Goal: Task Accomplishment & Management: Manage account settings

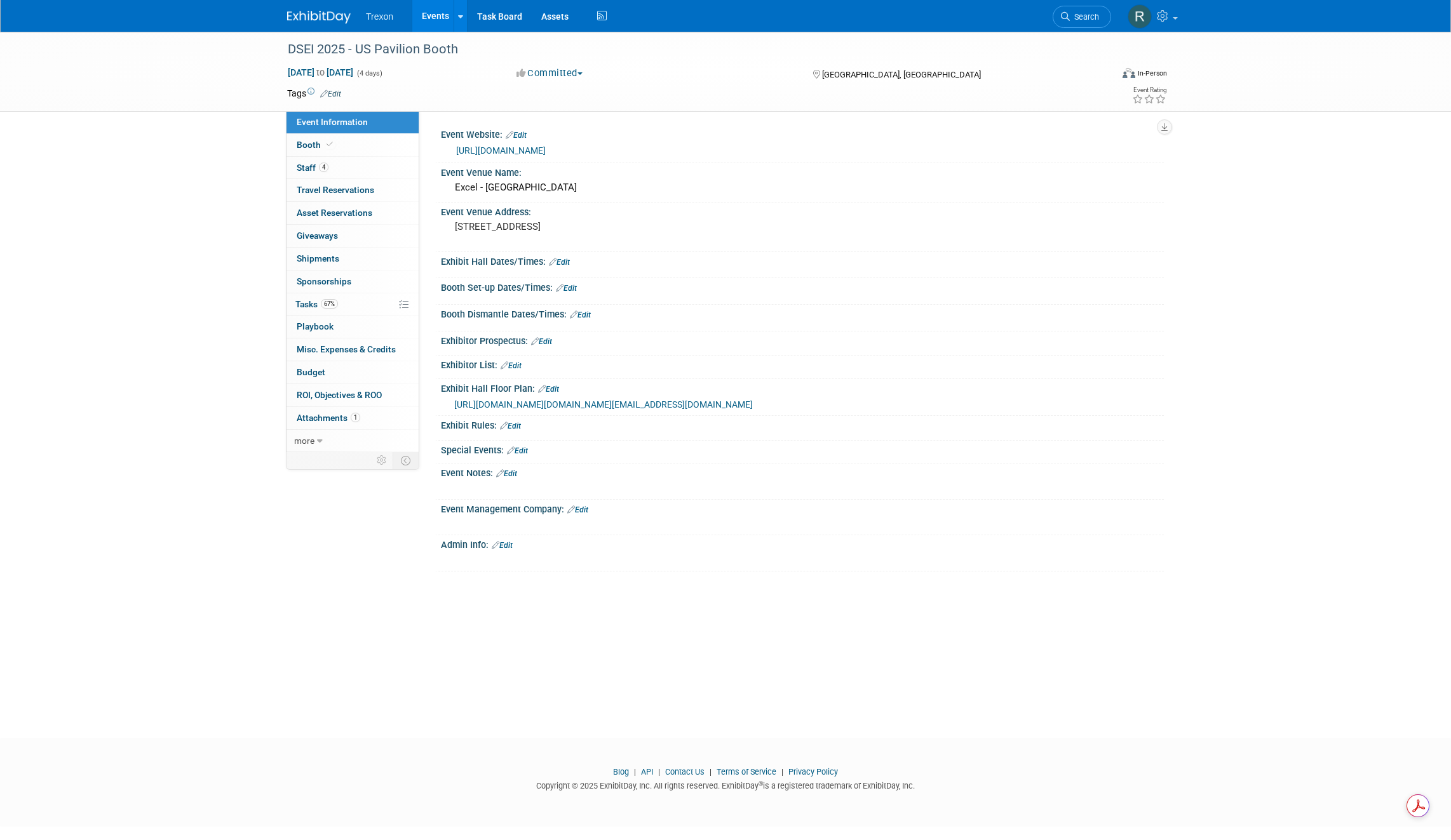
click at [344, 145] on link "Booth" at bounding box center [352, 145] width 132 height 22
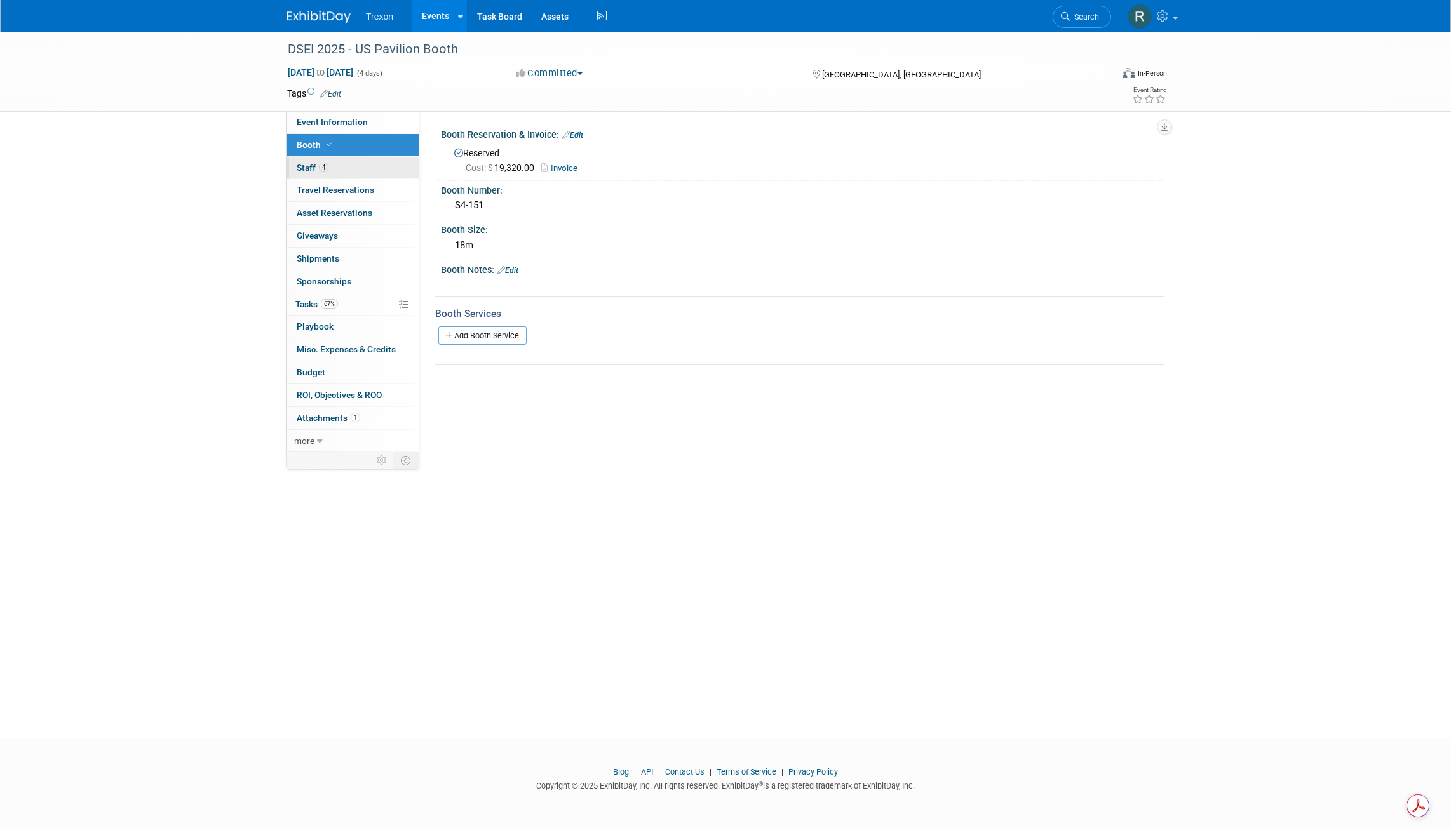
click at [340, 170] on link "4 Staff 4" at bounding box center [352, 168] width 132 height 22
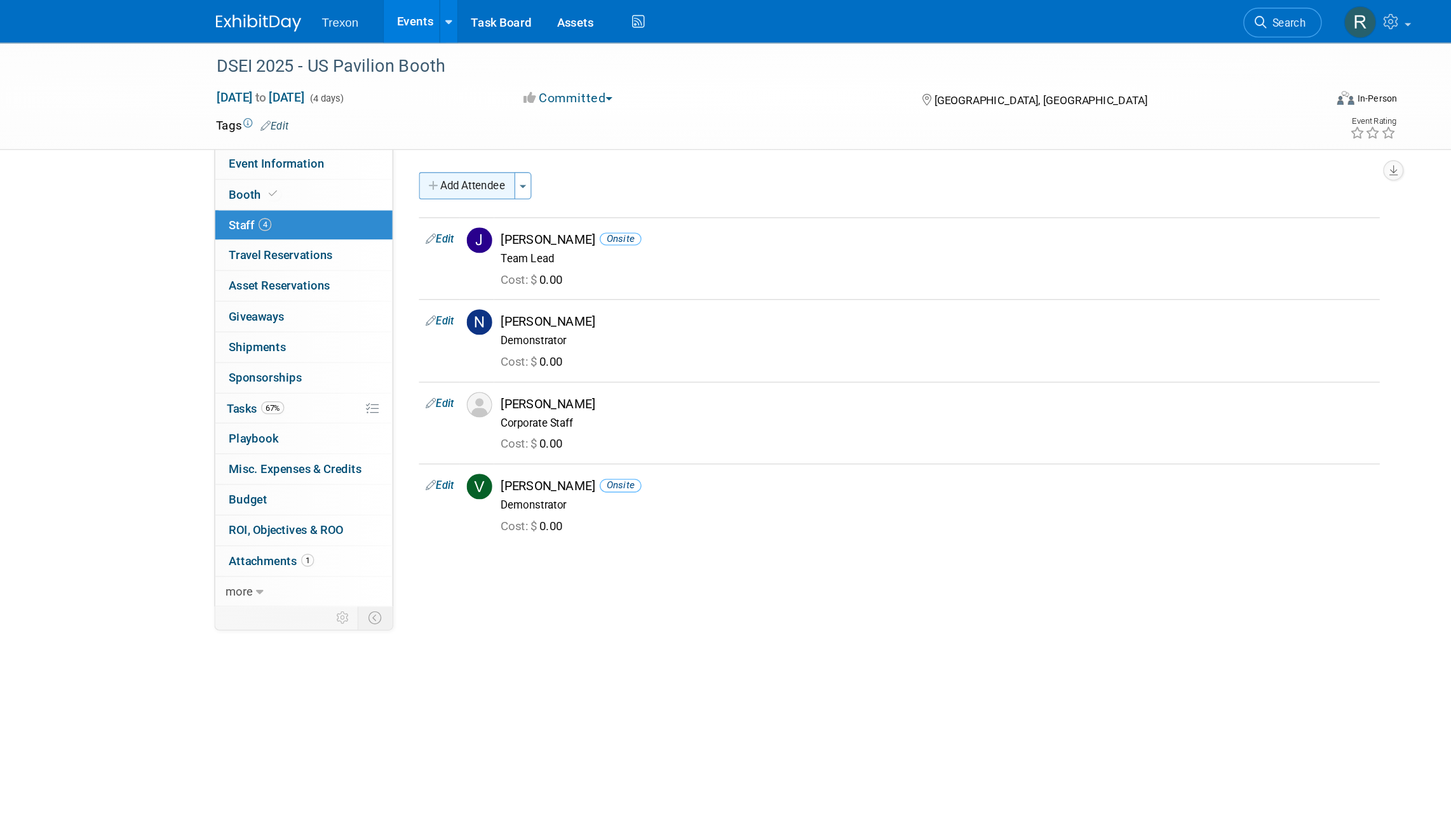
click at [481, 143] on button "Add Attendee" at bounding box center [474, 138] width 72 height 21
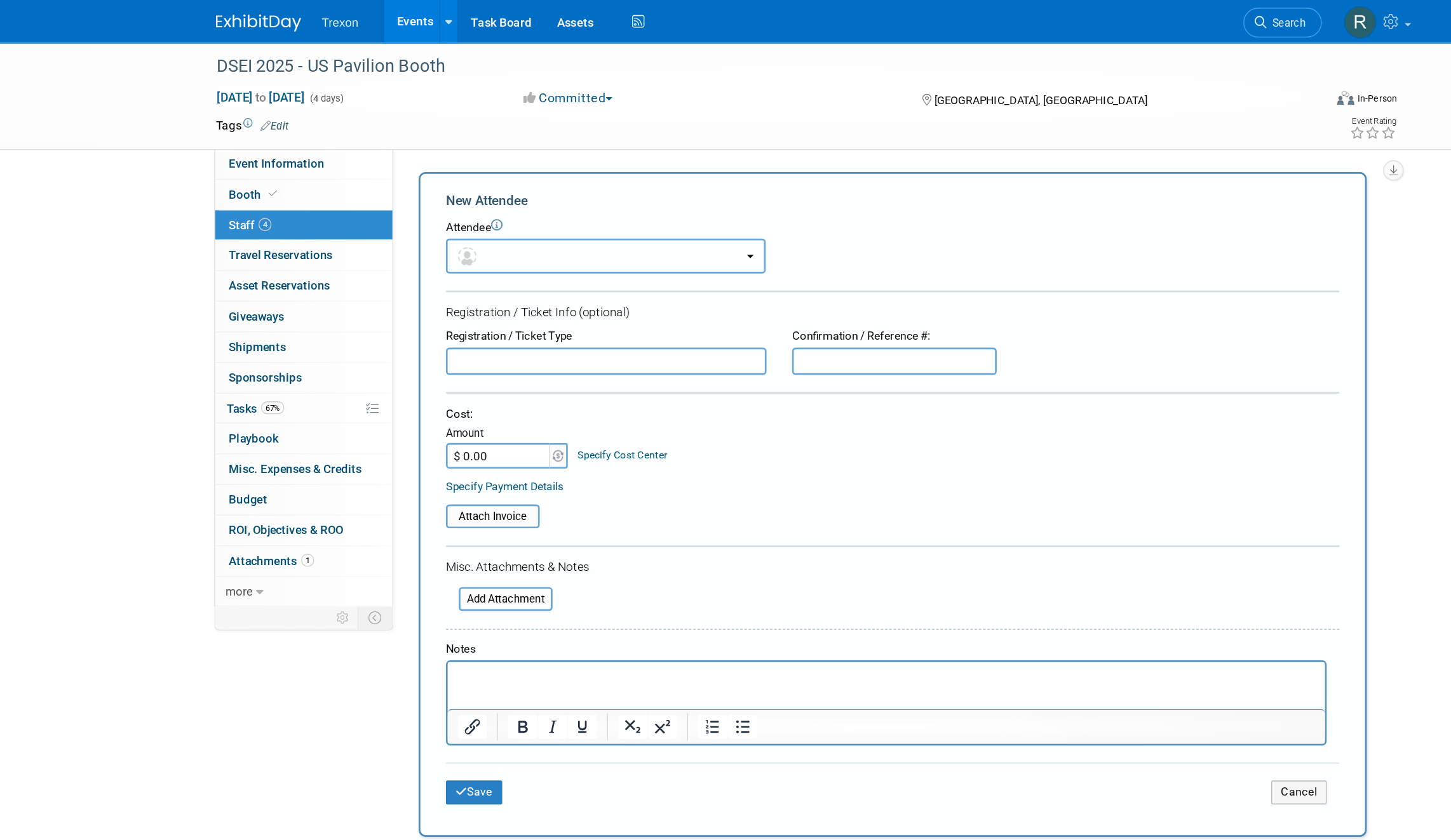
click at [499, 184] on button "button" at bounding box center [578, 191] width 238 height 26
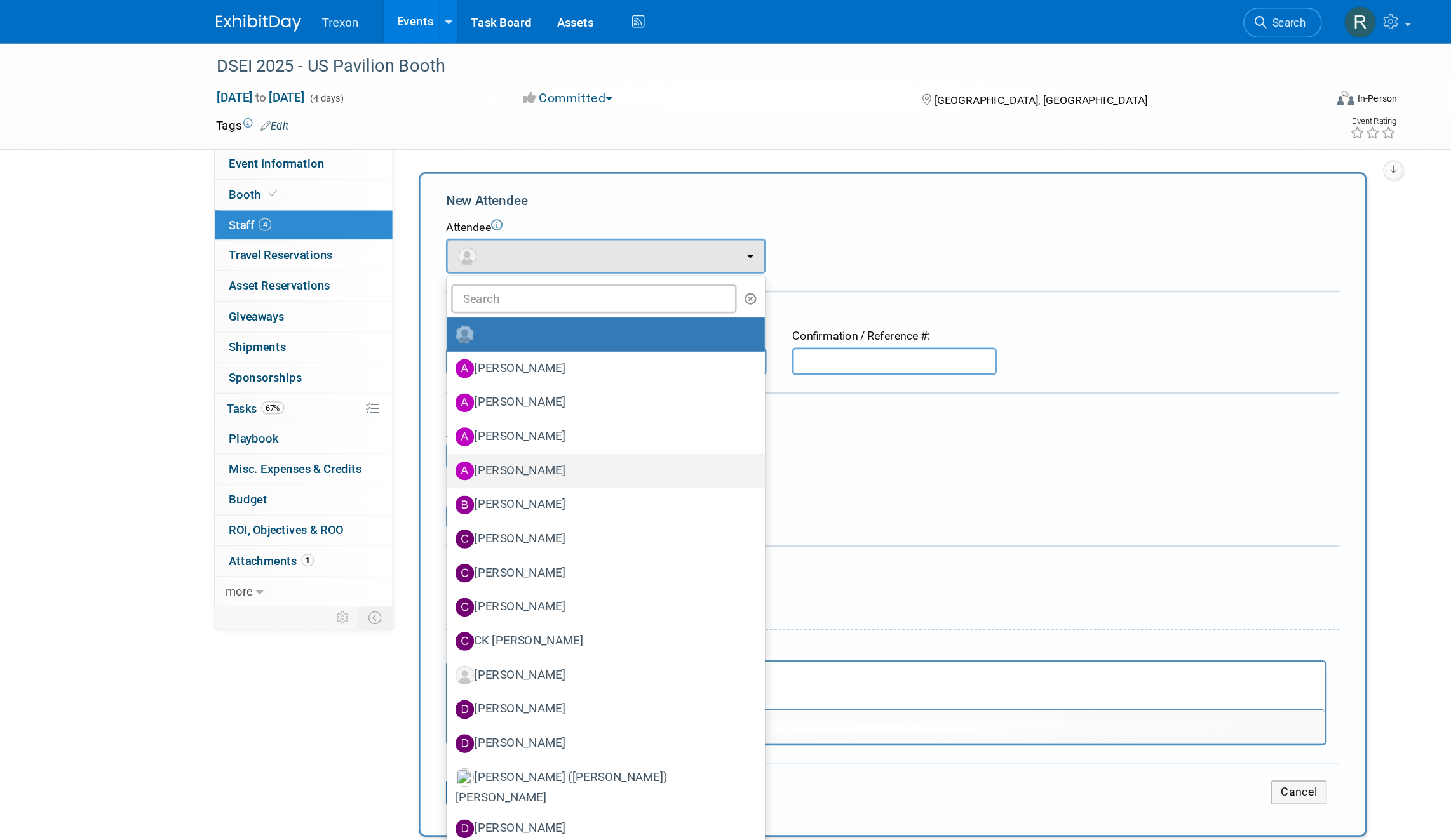
click at [513, 355] on label "[PERSON_NAME]" at bounding box center [574, 351] width 218 height 21
click at [461, 354] on input "[PERSON_NAME]" at bounding box center [456, 349] width 8 height 8
select select "6a9e4503-b532-48be-a32c-5abc91082d90"
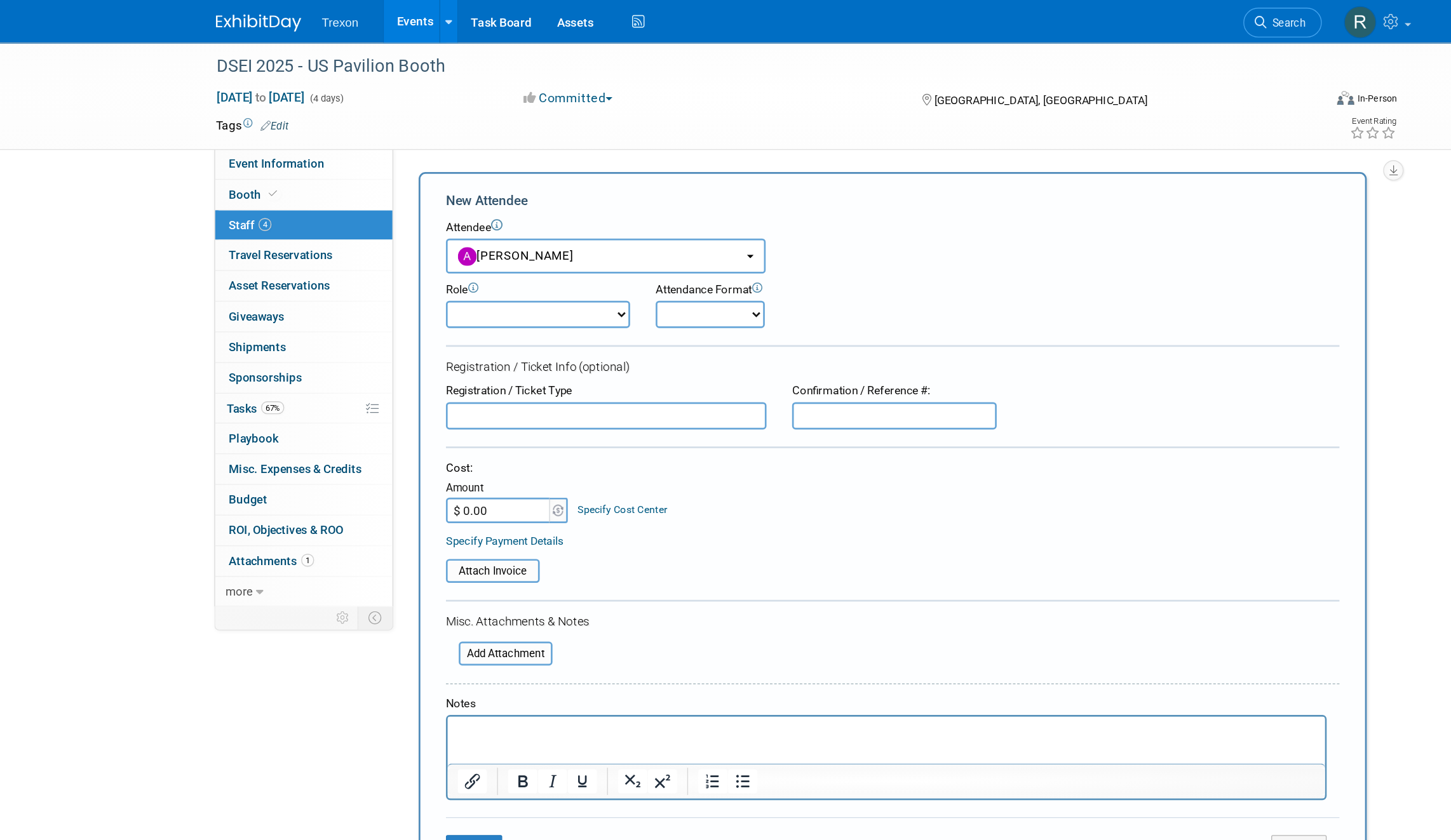
click at [511, 232] on select "Corporate Staff Demonstrator Host Planner Presenter Sales Representative Set-up…" at bounding box center [527, 234] width 137 height 21
select select "9"
click at [459, 224] on select "Corporate Staff Demonstrator Host Planner Presenter Sales Representative Set-up…" at bounding box center [527, 234] width 137 height 21
click at [572, 234] on select "Corporate Staff Demonstrator Host Planner Presenter Sales Representative Set-up…" at bounding box center [527, 234] width 137 height 21
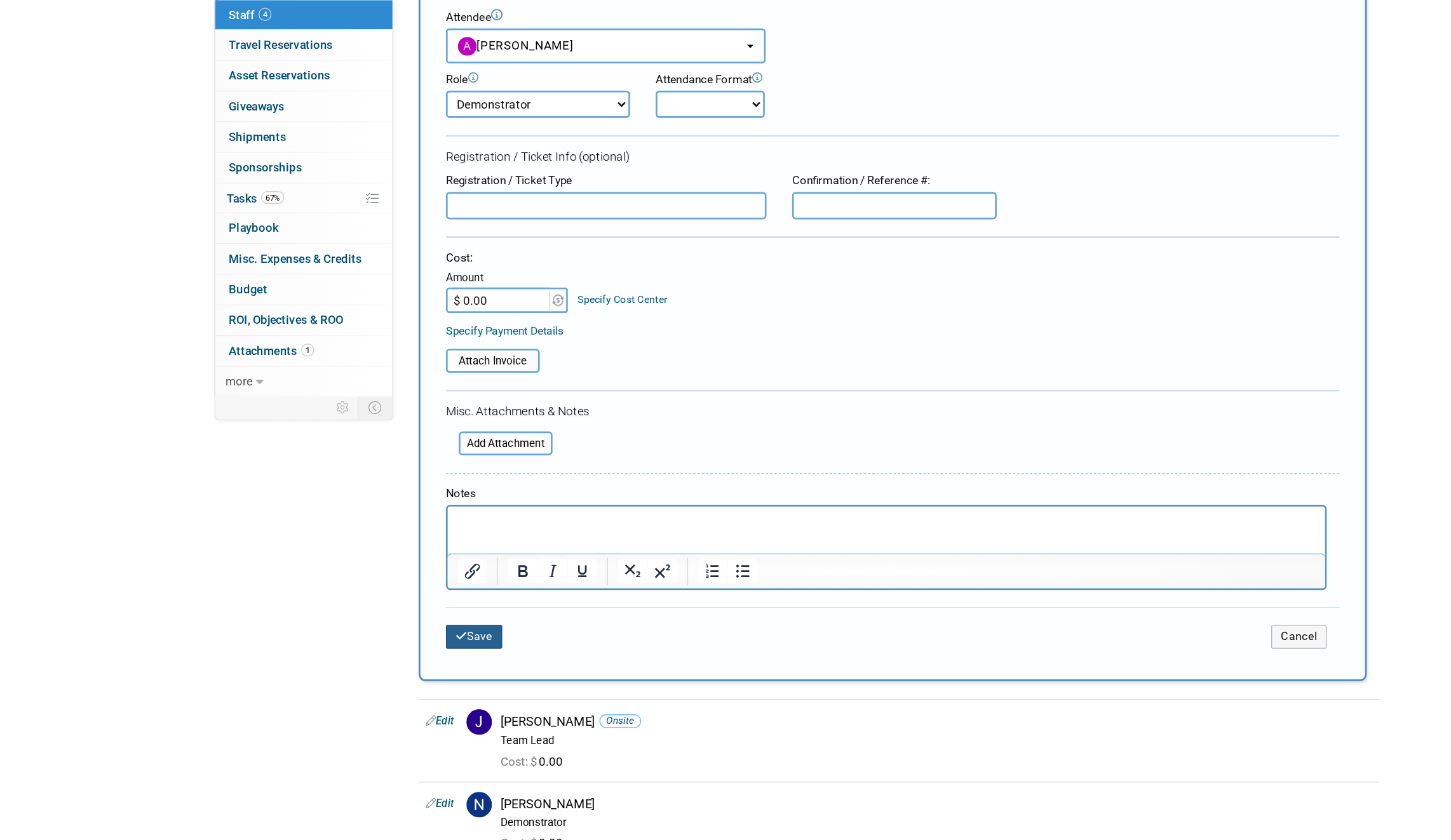
click at [486, 628] on button "Save" at bounding box center [479, 631] width 42 height 18
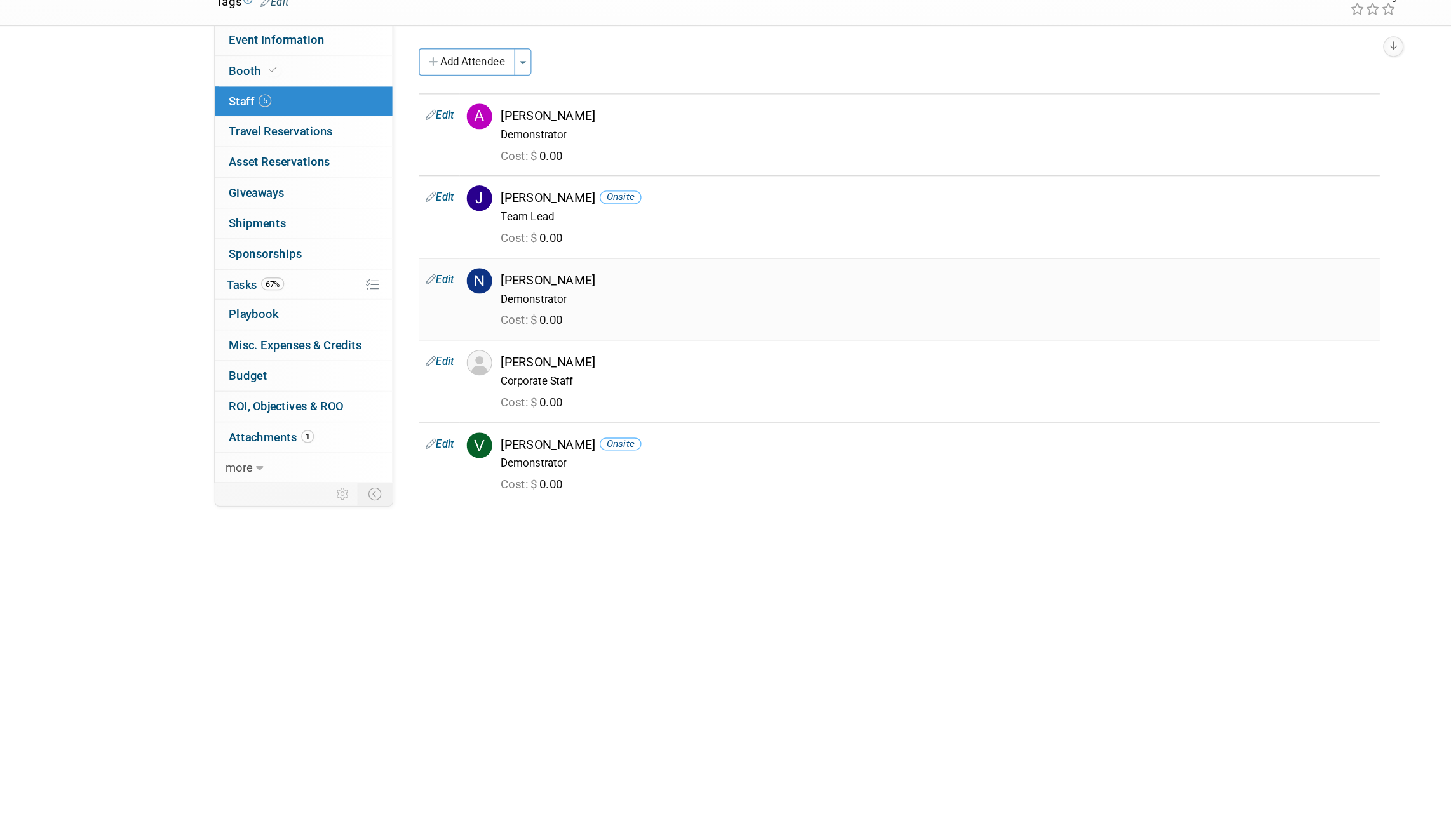
click at [457, 297] on link "Edit" at bounding box center [453, 301] width 21 height 9
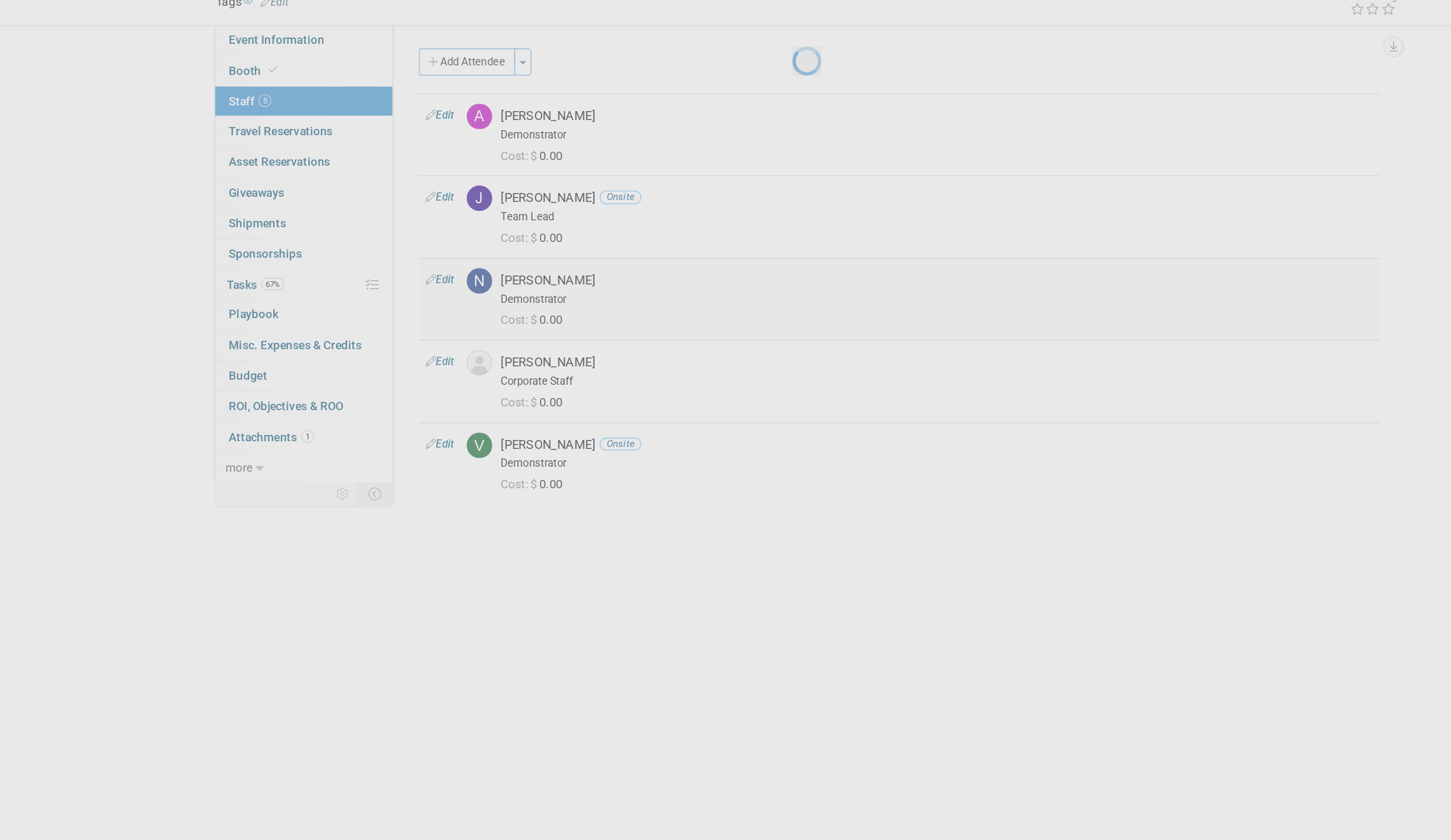
select select "a33857a9-80e6-4a56-9ced-0c322e2a1ade"
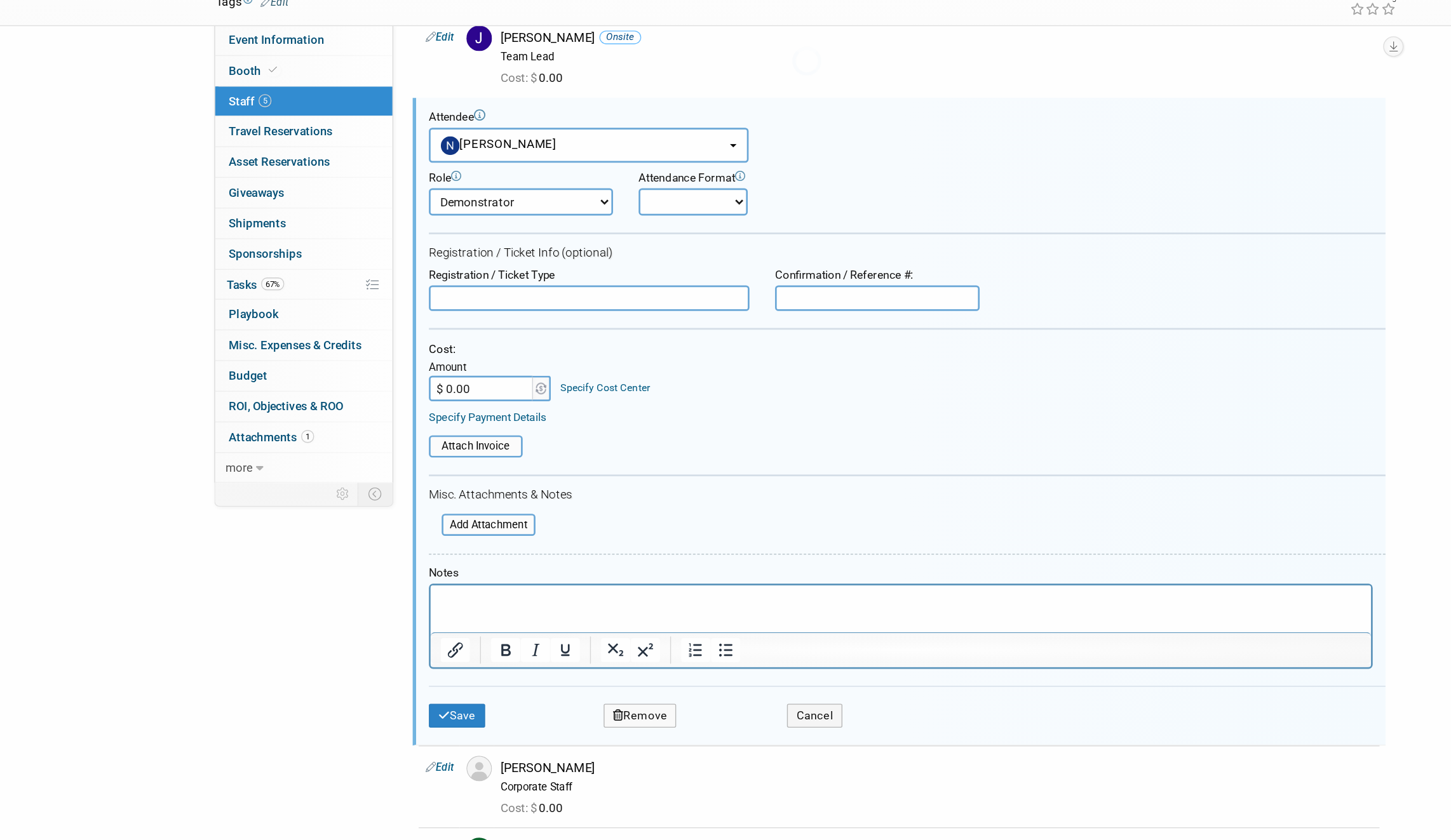
scroll to position [139, 0]
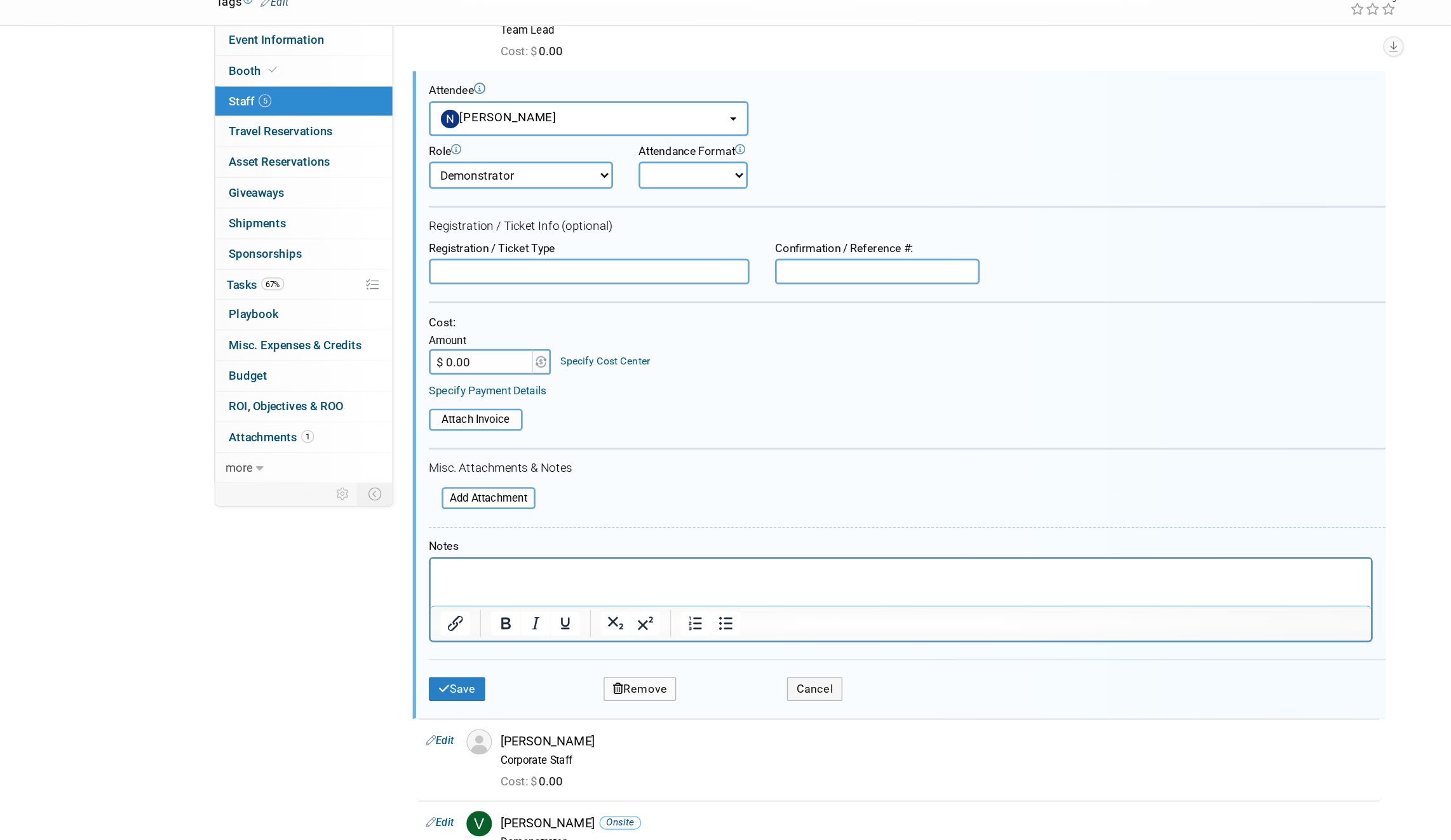
click at [536, 219] on select "Corporate Staff Demonstrator Host Planner Presenter Sales Representative Set-up…" at bounding box center [514, 223] width 137 height 21
click at [468, 601] on button "Save" at bounding box center [466, 605] width 42 height 18
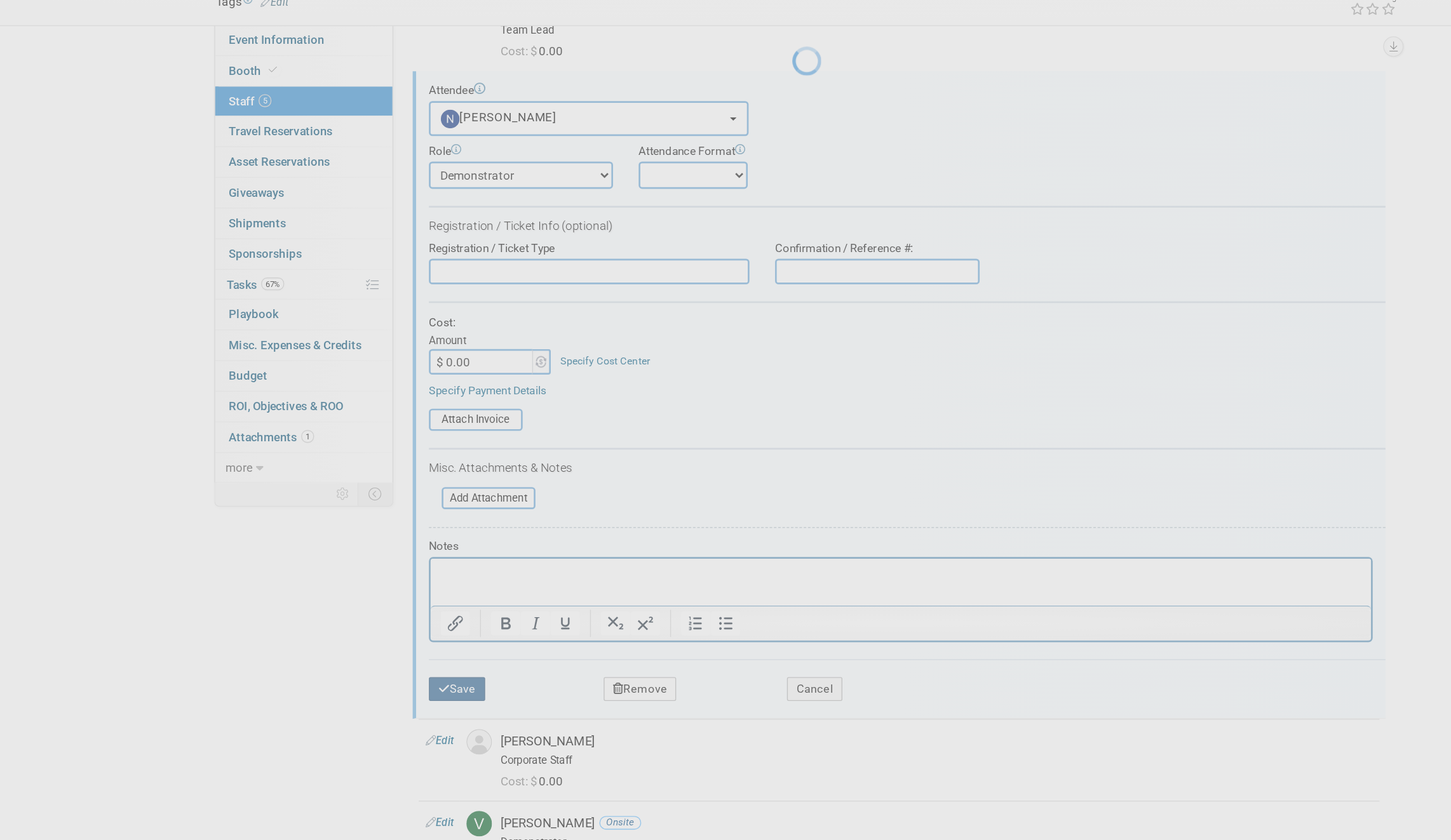
scroll to position [0, 0]
